Goal: Information Seeking & Learning: Compare options

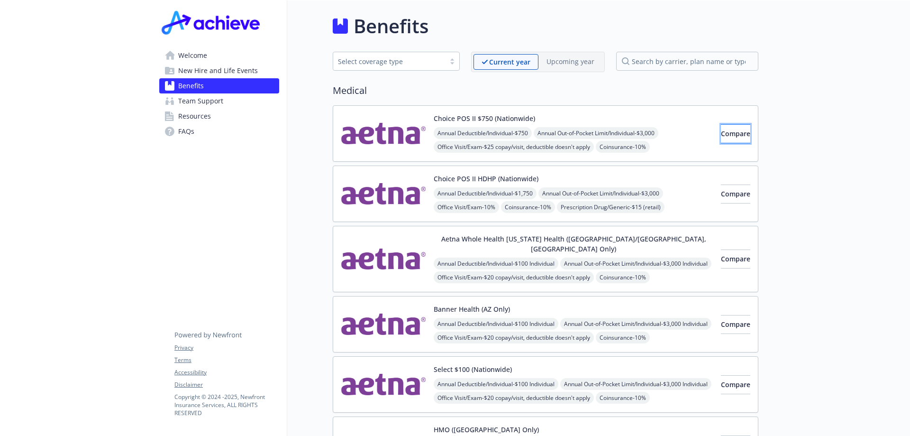
click at [721, 131] on span "Compare" at bounding box center [735, 133] width 29 height 9
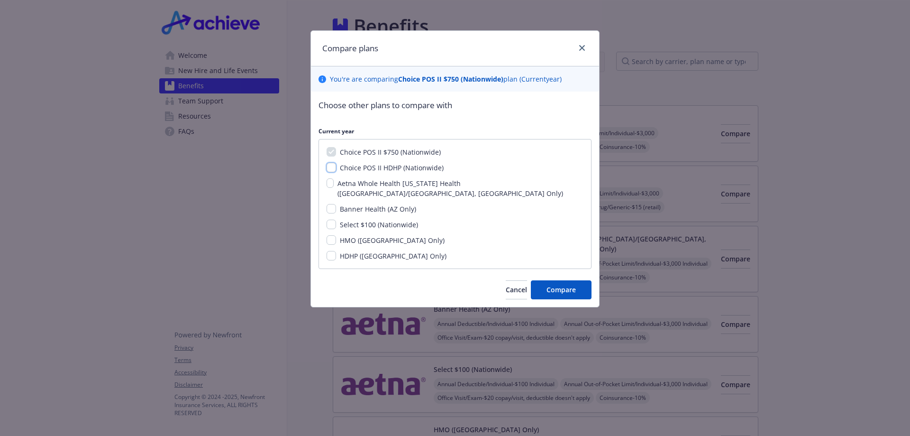
click at [333, 165] on input "Choice POS II HDHP (Nationwide)" at bounding box center [331, 167] width 9 height 9
checkbox input "true"
click at [330, 204] on input "Banner Health (AZ Only)" at bounding box center [331, 208] width 9 height 9
checkbox input "true"
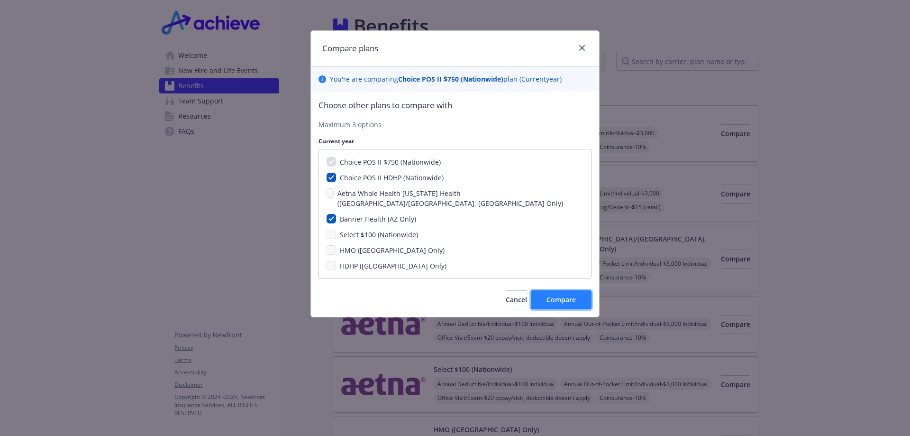
click at [550, 295] on span "Compare" at bounding box center [561, 299] width 29 height 9
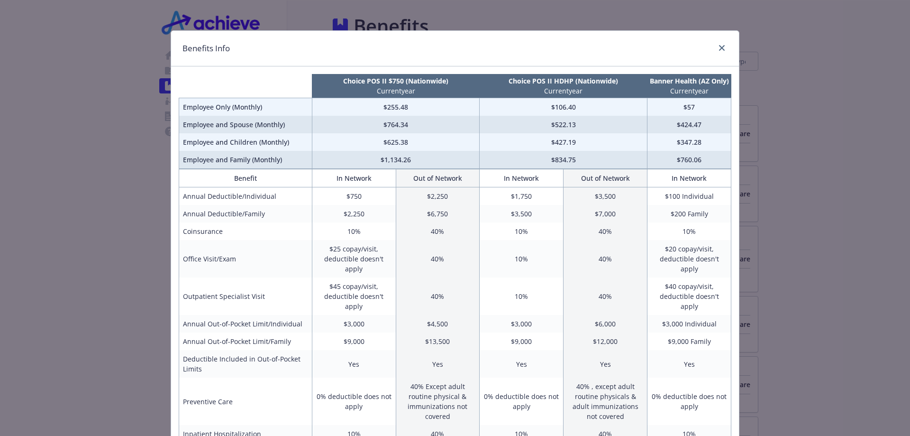
scroll to position [47, 0]
